Goal: Task Accomplishment & Management: Use online tool/utility

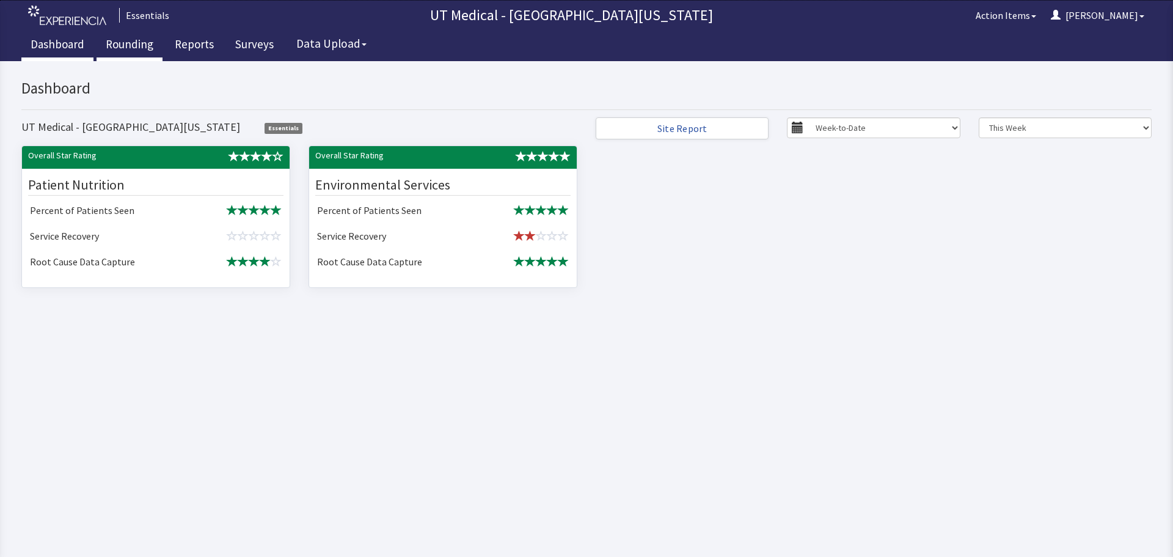
click at [128, 44] on link "Rounding" at bounding box center [130, 46] width 66 height 31
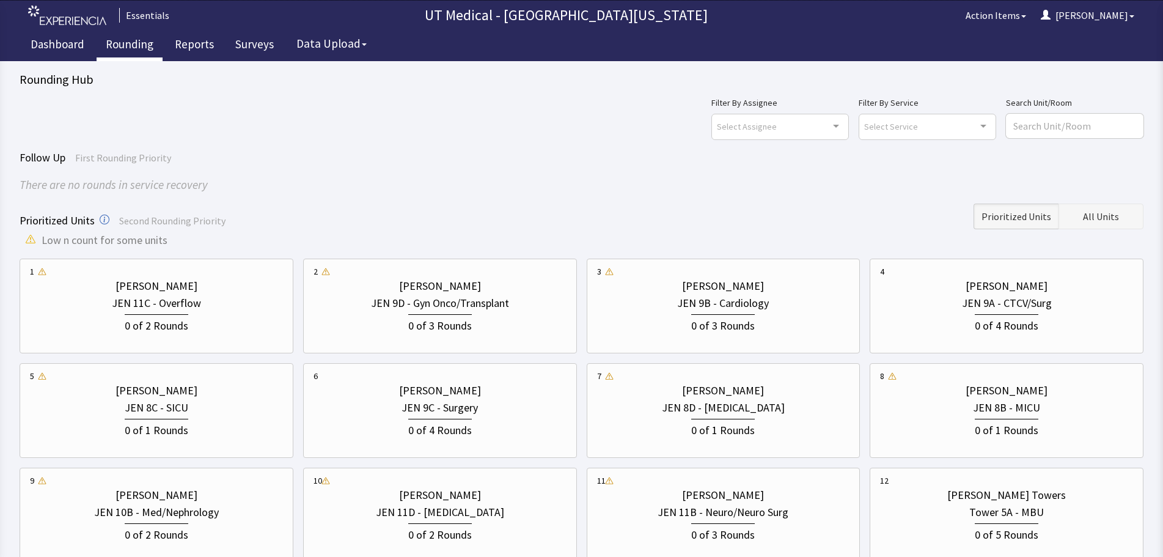
click at [1088, 212] on span "All Units" at bounding box center [1101, 216] width 36 height 15
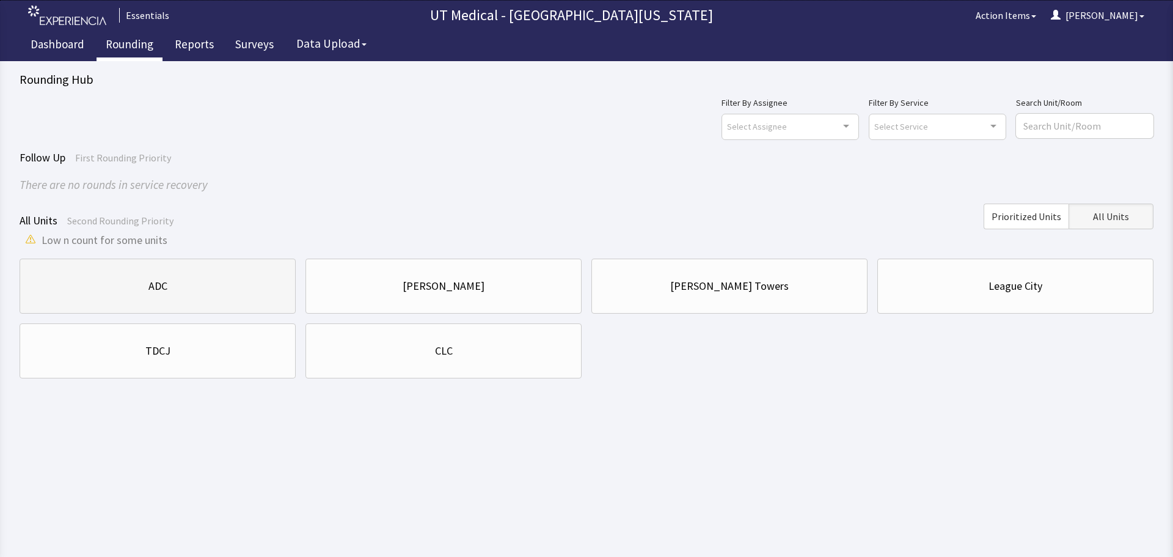
click at [186, 293] on div "ADC" at bounding box center [157, 285] width 255 height 17
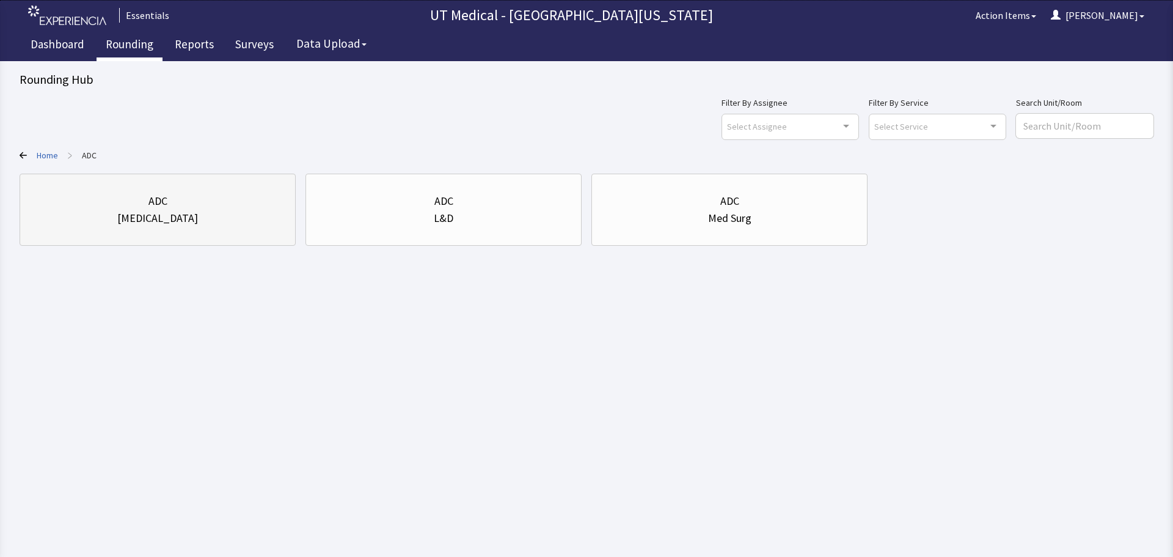
click at [139, 194] on div "ADC" at bounding box center [157, 201] width 255 height 17
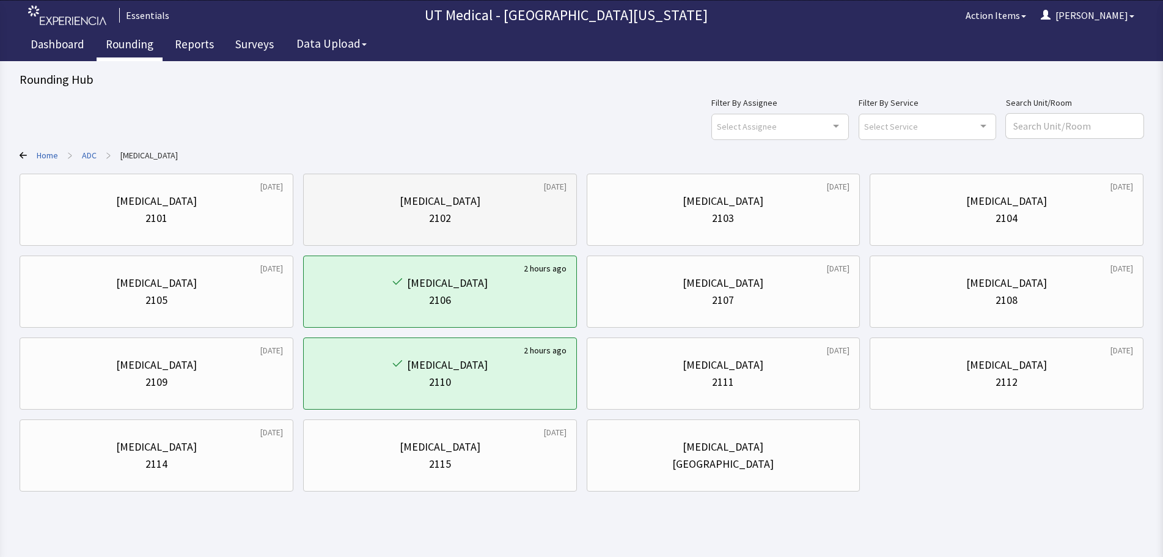
click at [516, 233] on div "ICU 2102" at bounding box center [440, 209] width 253 height 59
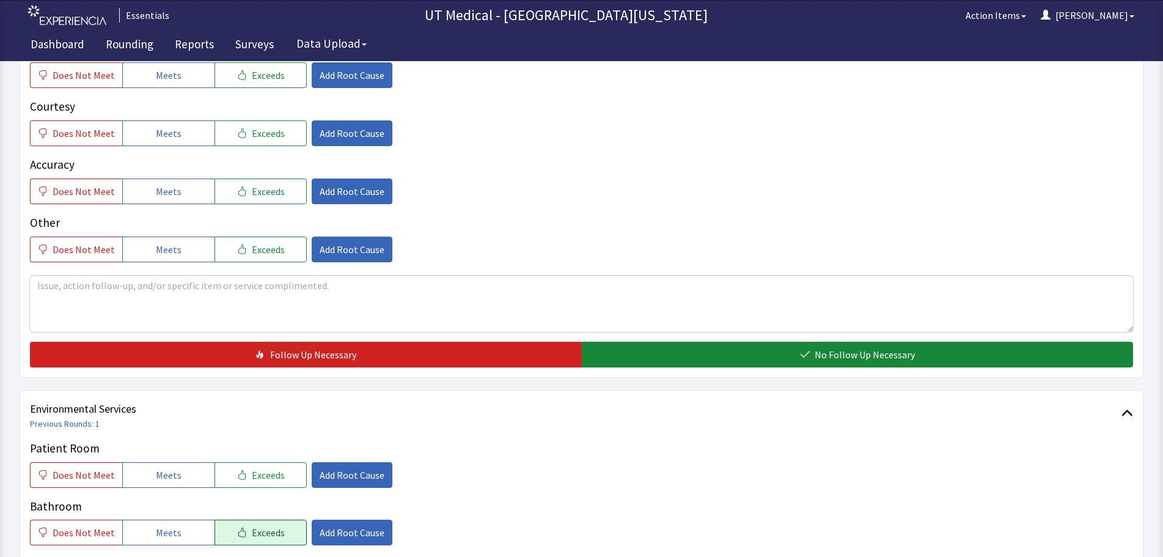
scroll to position [428, 0]
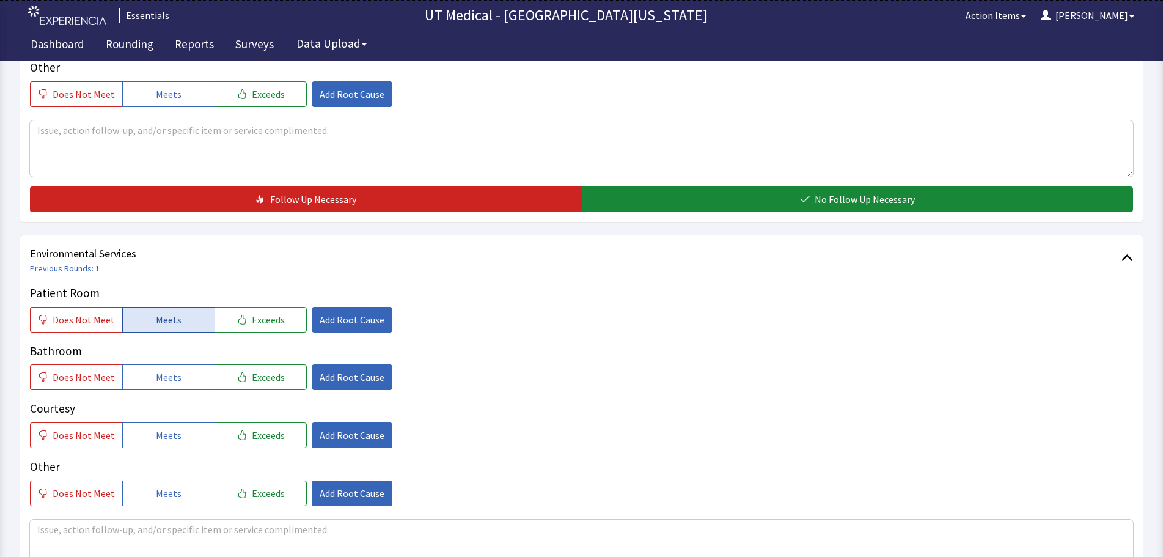
click at [170, 310] on button "Meets" at bounding box center [168, 320] width 92 height 26
drag, startPoint x: 179, startPoint y: 374, endPoint x: 166, endPoint y: 456, distance: 83.0
click at [178, 375] on button "Meets" at bounding box center [168, 377] width 92 height 26
click at [167, 534] on textarea at bounding box center [581, 547] width 1103 height 56
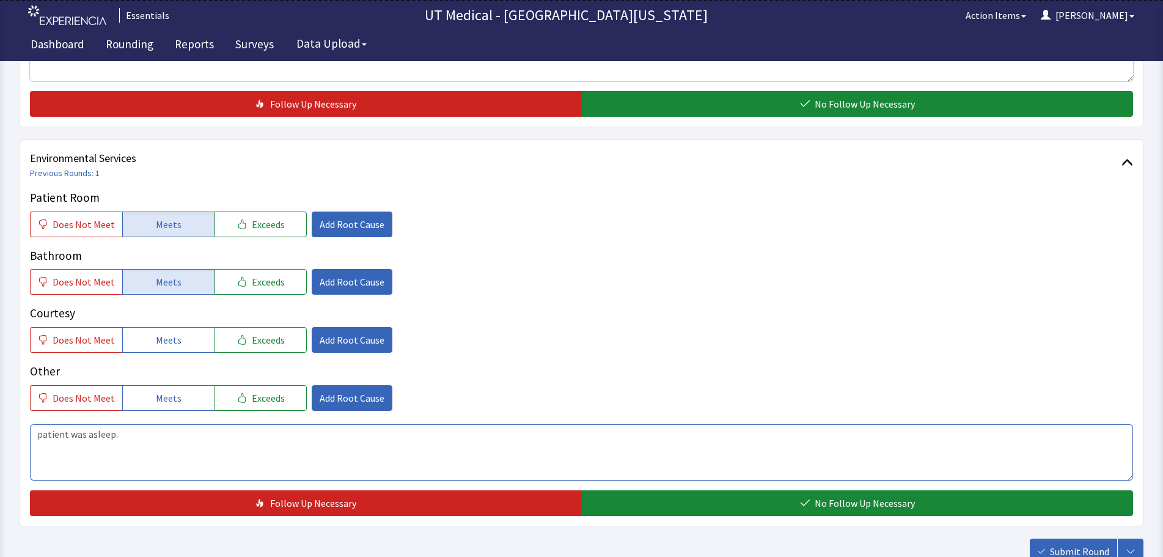
scroll to position [611, 0]
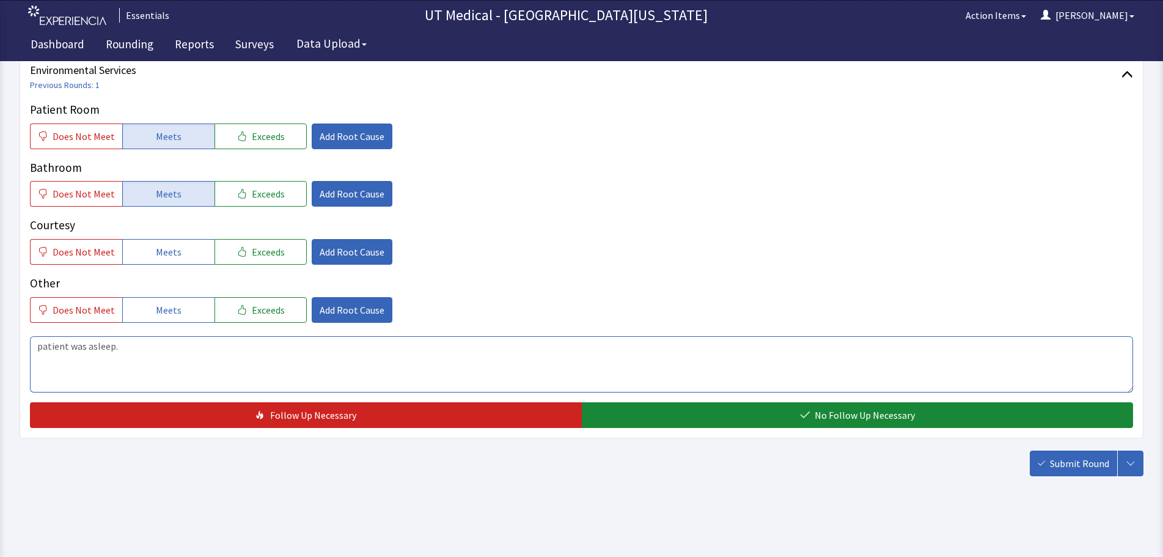
type textarea "patient was asleep."
click at [747, 435] on div "Environmental Services Previous Rounds: 1 Patient Room Does Not Meet Meets Exce…" at bounding box center [582, 244] width 1124 height 387
click at [758, 428] on div "Environmental Services Previous Rounds: 1 Patient Room Does Not Meet Meets Exce…" at bounding box center [582, 244] width 1124 height 387
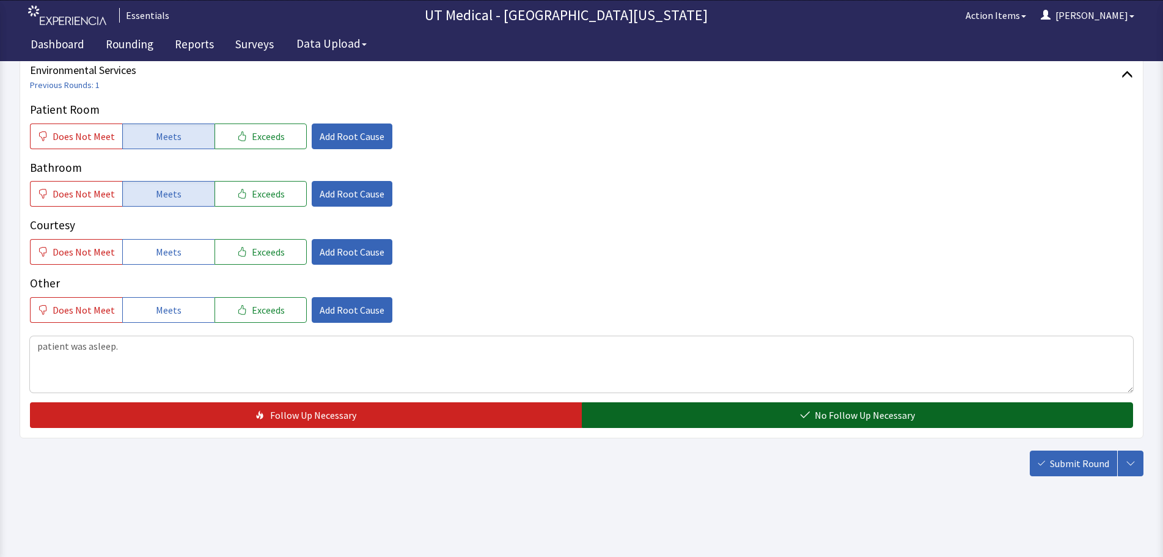
click at [901, 427] on button "No Follow Up Necessary" at bounding box center [858, 415] width 552 height 26
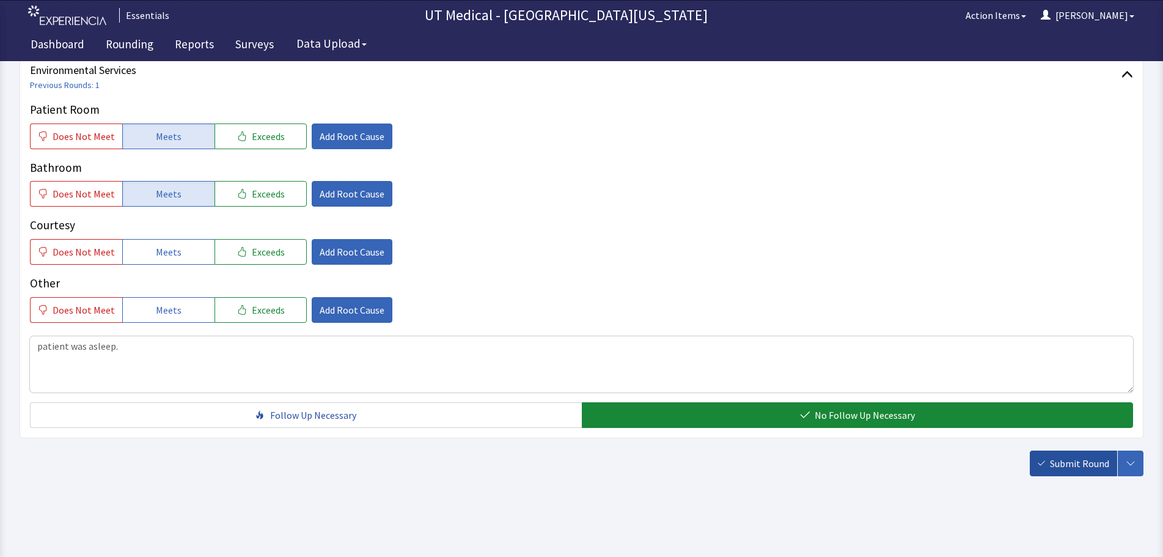
click at [1046, 471] on button "Submit Round" at bounding box center [1073, 463] width 87 height 26
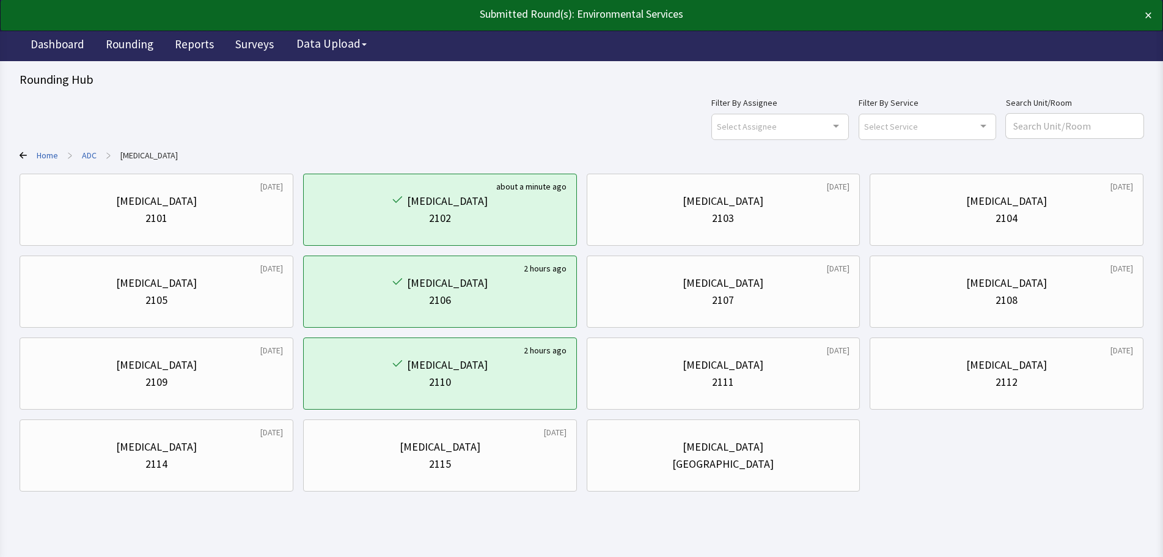
click at [1144, 17] on div "×" at bounding box center [1095, 16] width 114 height 20
click at [1150, 16] on button "×" at bounding box center [1148, 16] width 7 height 20
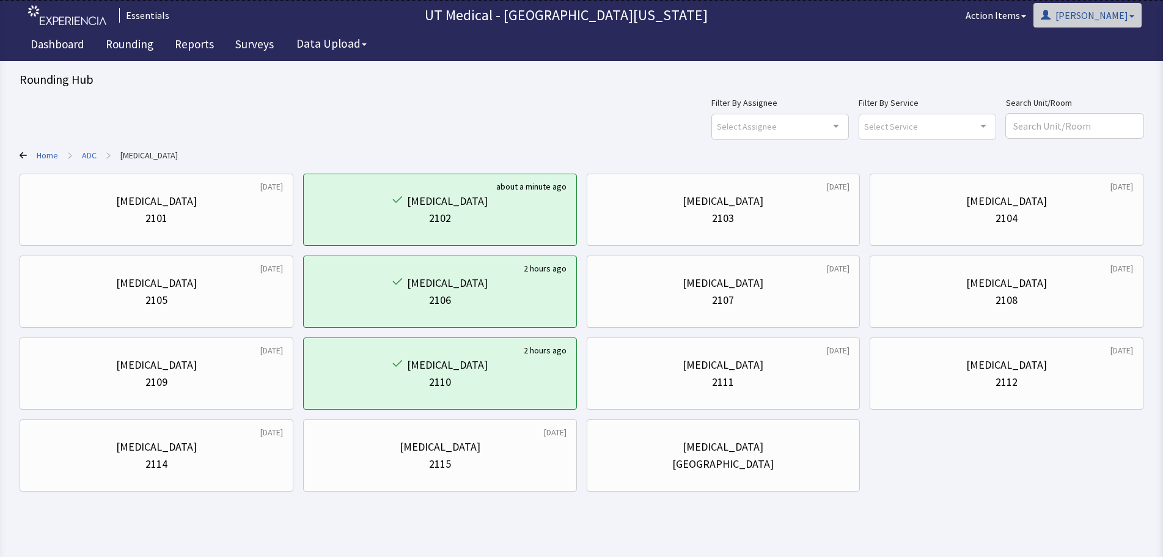
click at [1133, 20] on button "[PERSON_NAME]" at bounding box center [1087, 15] width 108 height 24
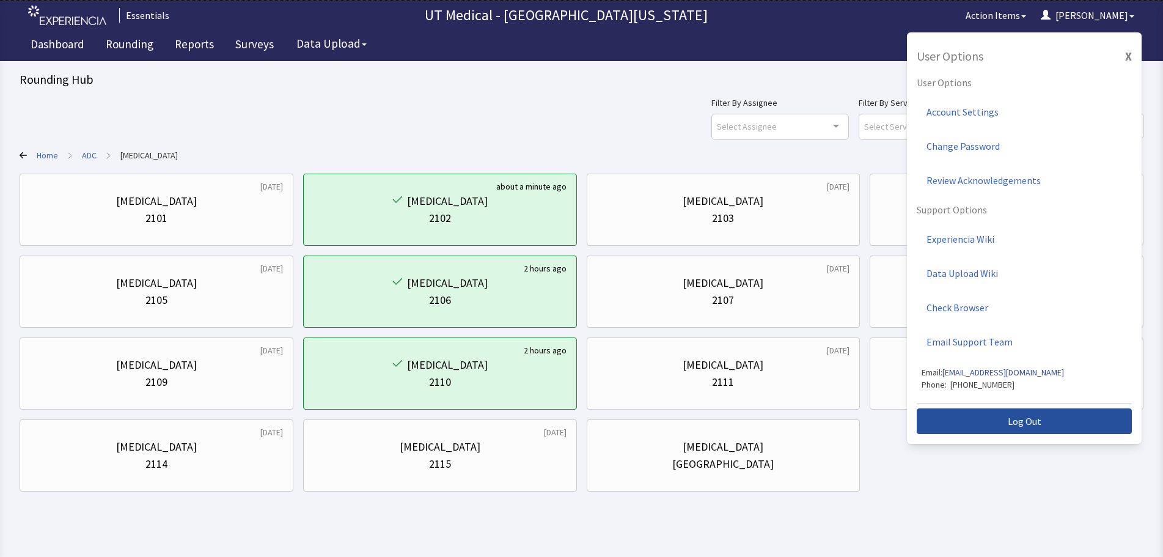
click at [1044, 428] on button "Log Out" at bounding box center [1024, 421] width 215 height 26
